Goal: Task Accomplishment & Management: Use online tool/utility

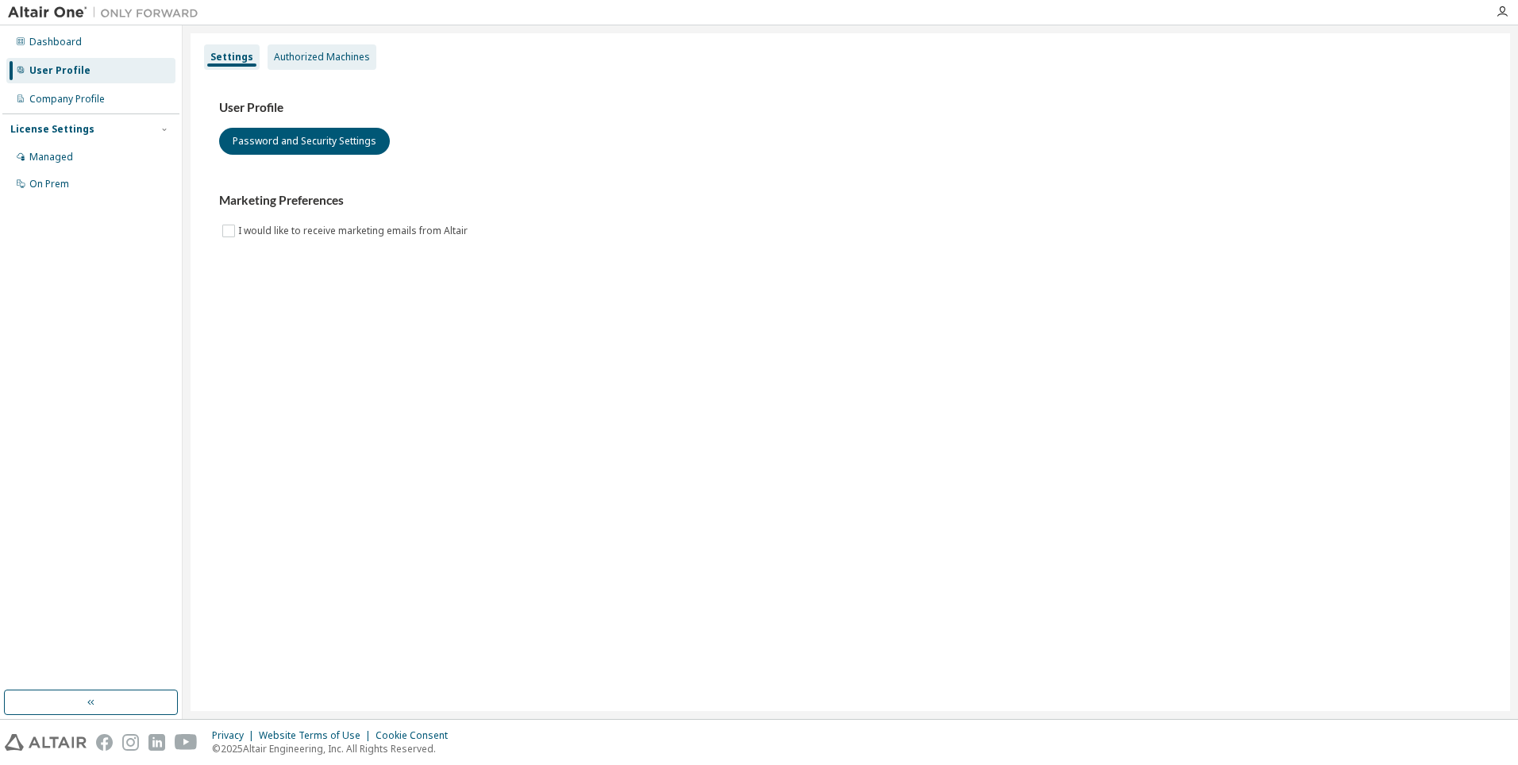
click at [339, 63] on div "Authorized Machines" at bounding box center [322, 57] width 96 height 13
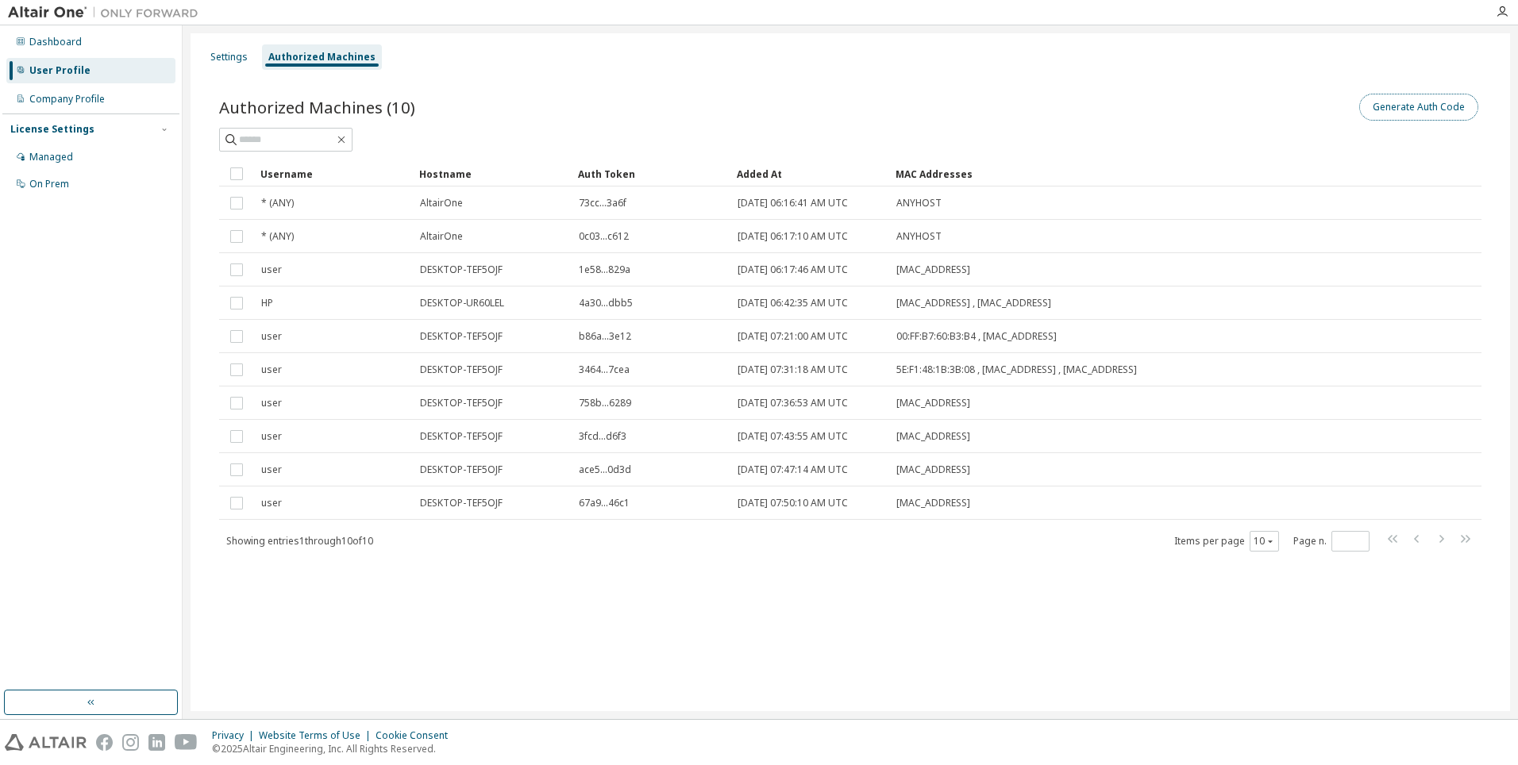
click at [1405, 111] on button "Generate Auth Code" at bounding box center [1418, 107] width 119 height 27
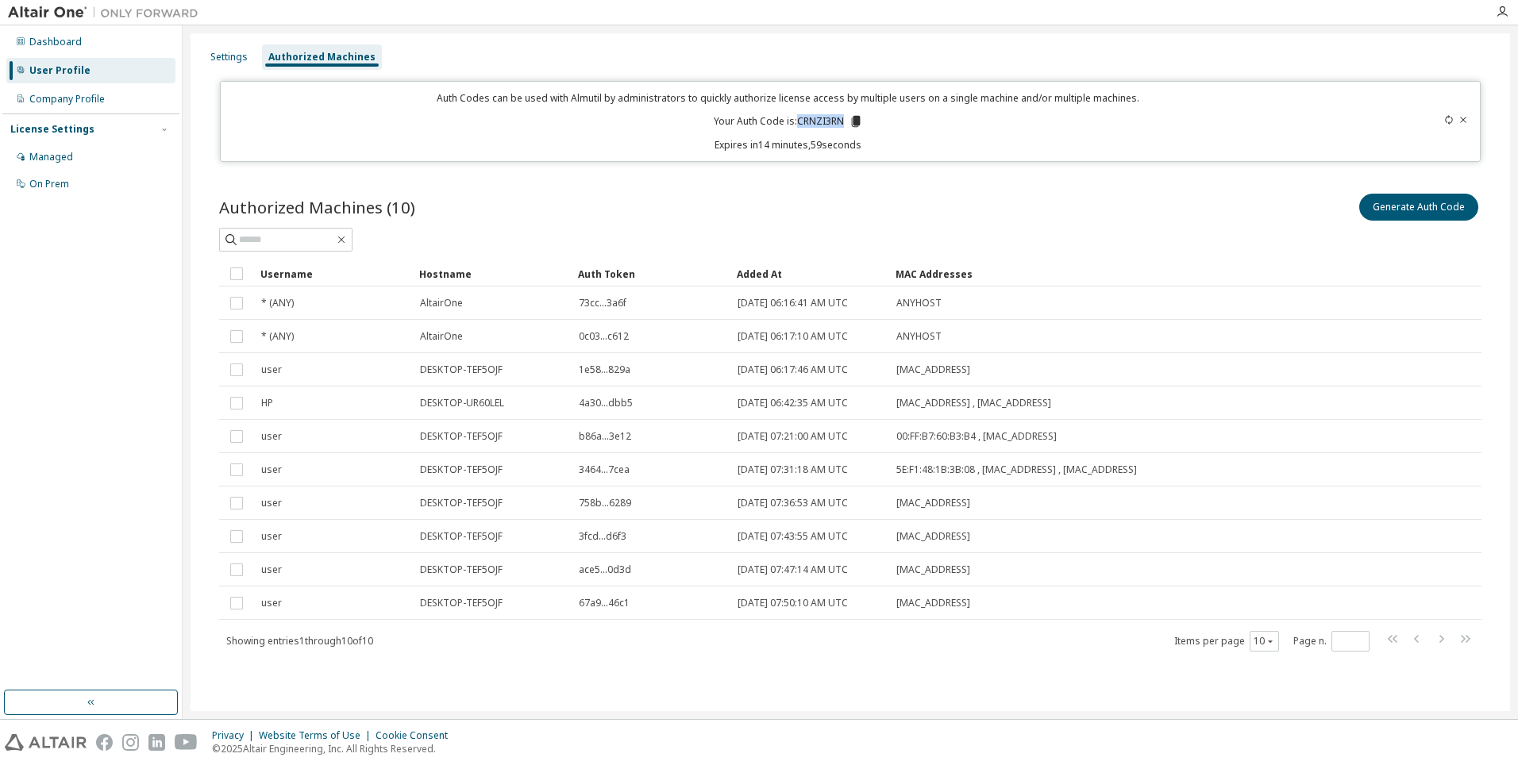
drag, startPoint x: 797, startPoint y: 121, endPoint x: 842, endPoint y: 121, distance: 45.2
click at [842, 121] on p "Your Auth Code is: CRNZI3RN" at bounding box center [788, 121] width 149 height 14
copy p "CRNZI3RN"
click at [1499, 17] on icon "button" at bounding box center [1501, 12] width 13 height 13
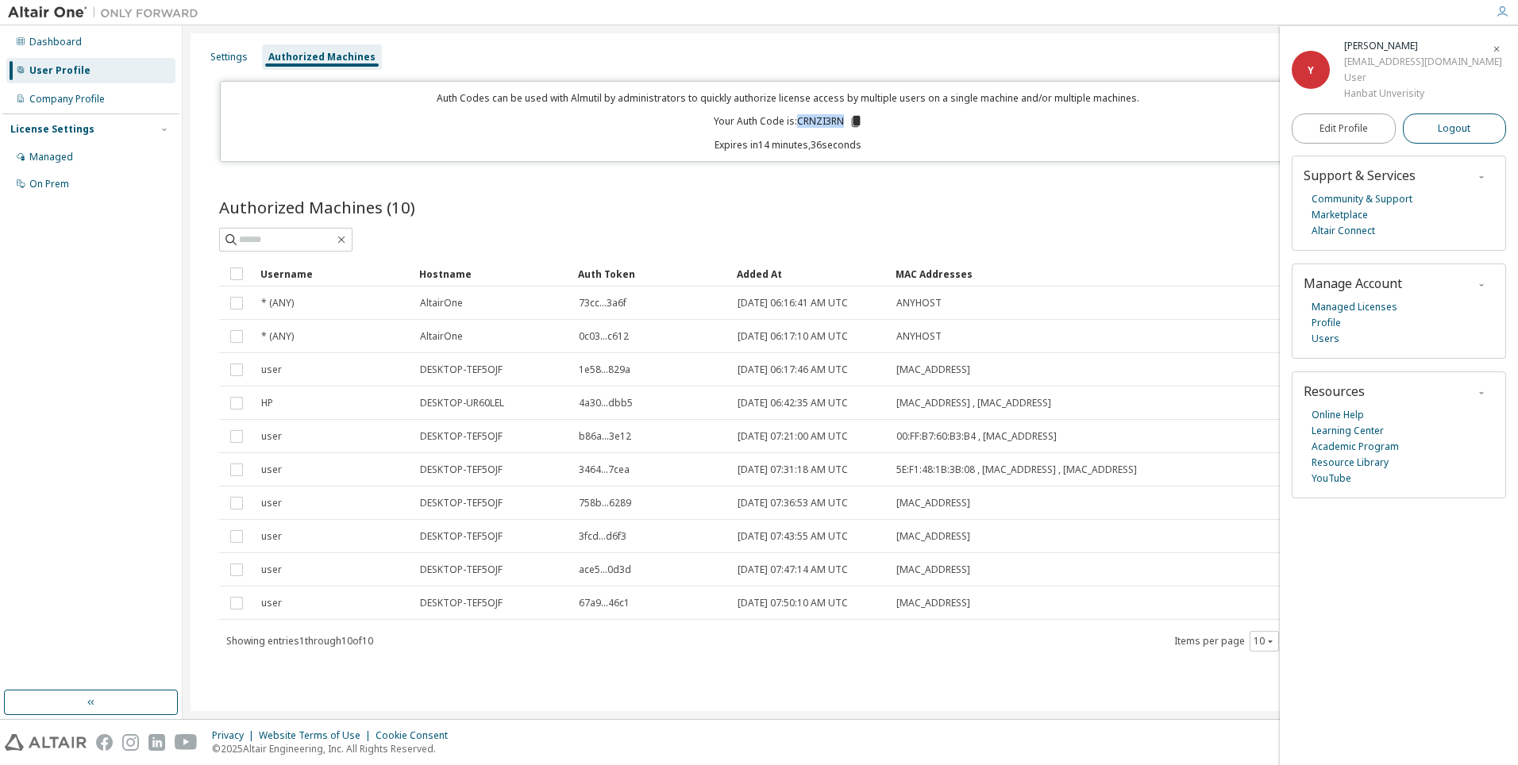
click at [1451, 125] on span "Logout" at bounding box center [1453, 129] width 33 height 16
